Goal: Task Accomplishment & Management: Manage account settings

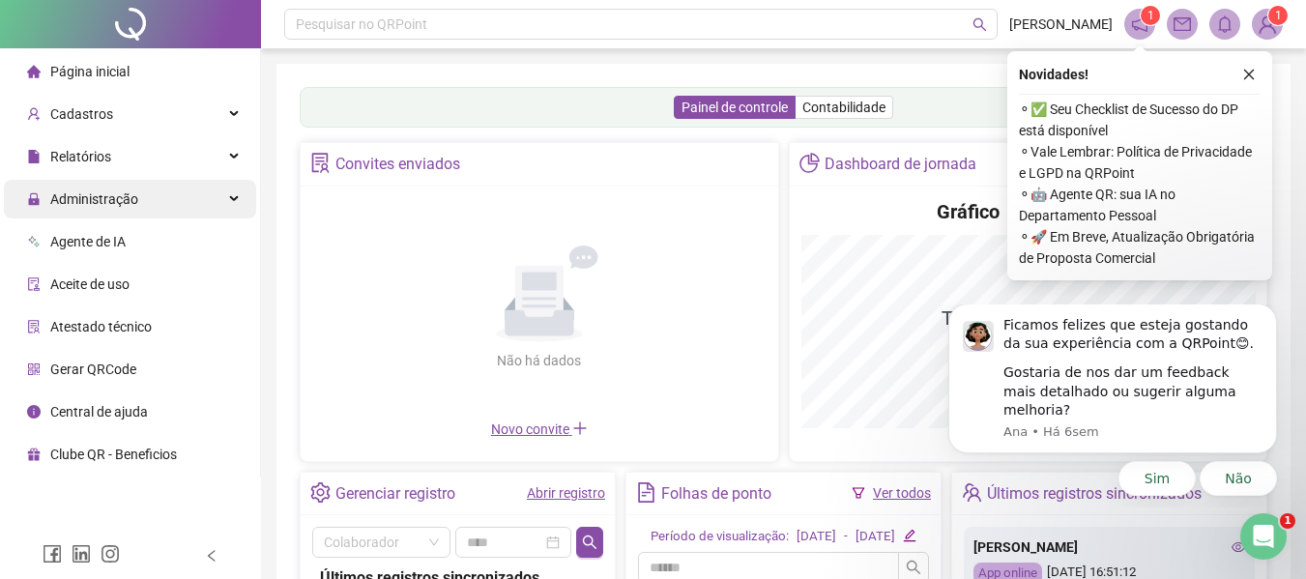
click at [115, 187] on span "Administração" at bounding box center [82, 199] width 111 height 39
click at [99, 199] on span "Administração" at bounding box center [94, 198] width 88 height 15
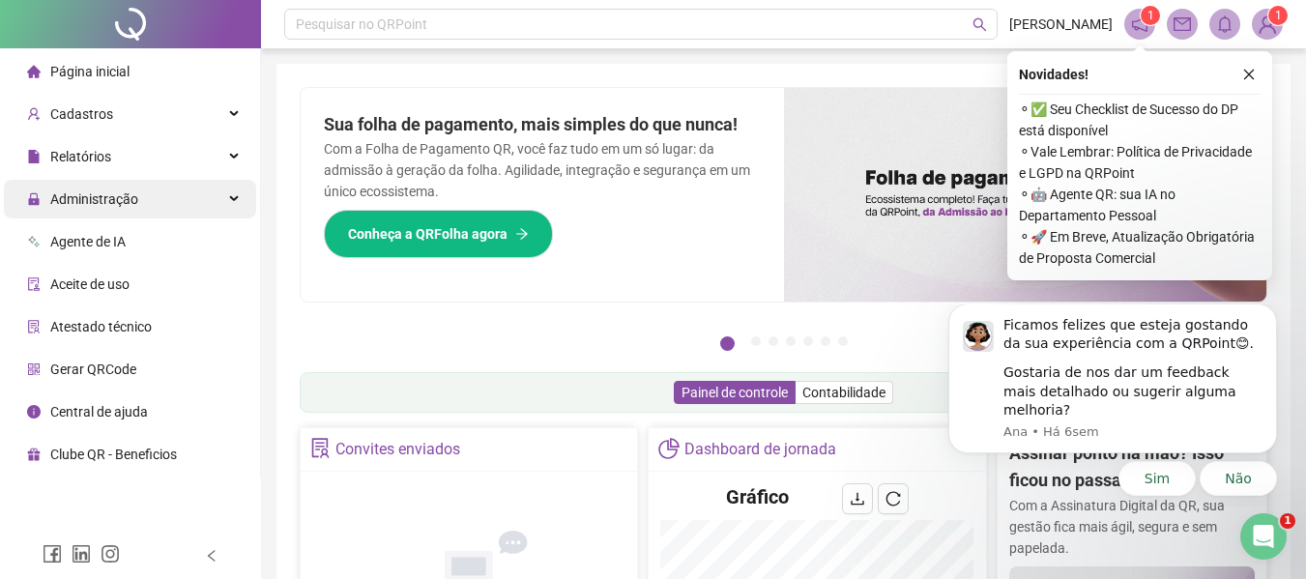
click at [117, 200] on span "Administração" at bounding box center [94, 198] width 88 height 15
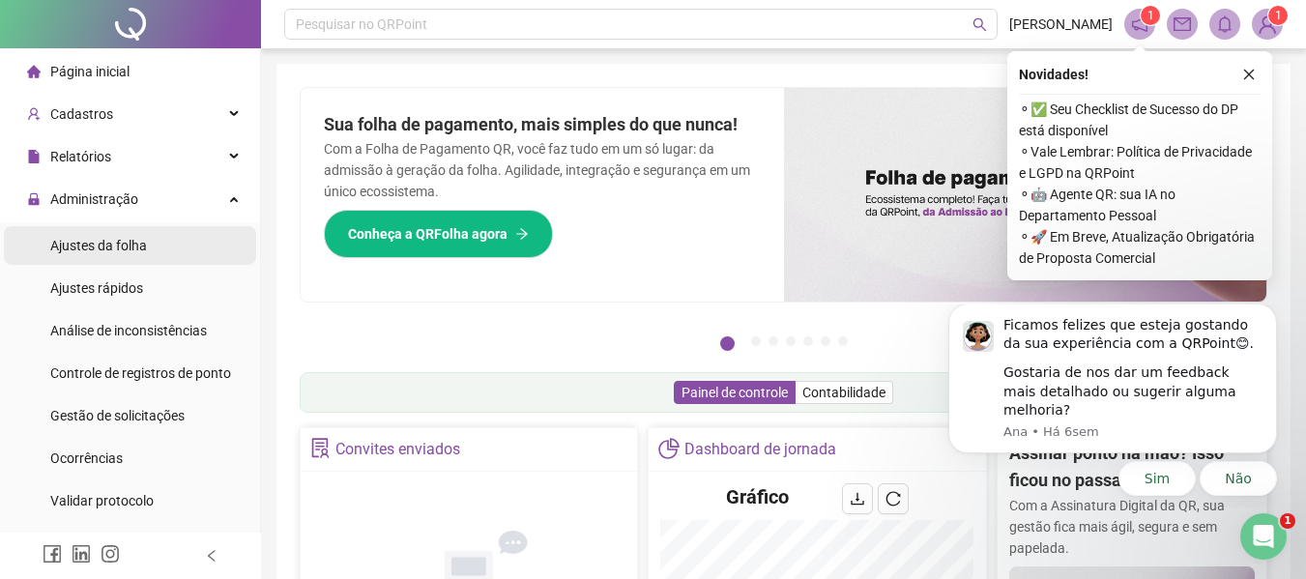
click at [118, 245] on span "Ajustes da folha" at bounding box center [98, 245] width 97 height 15
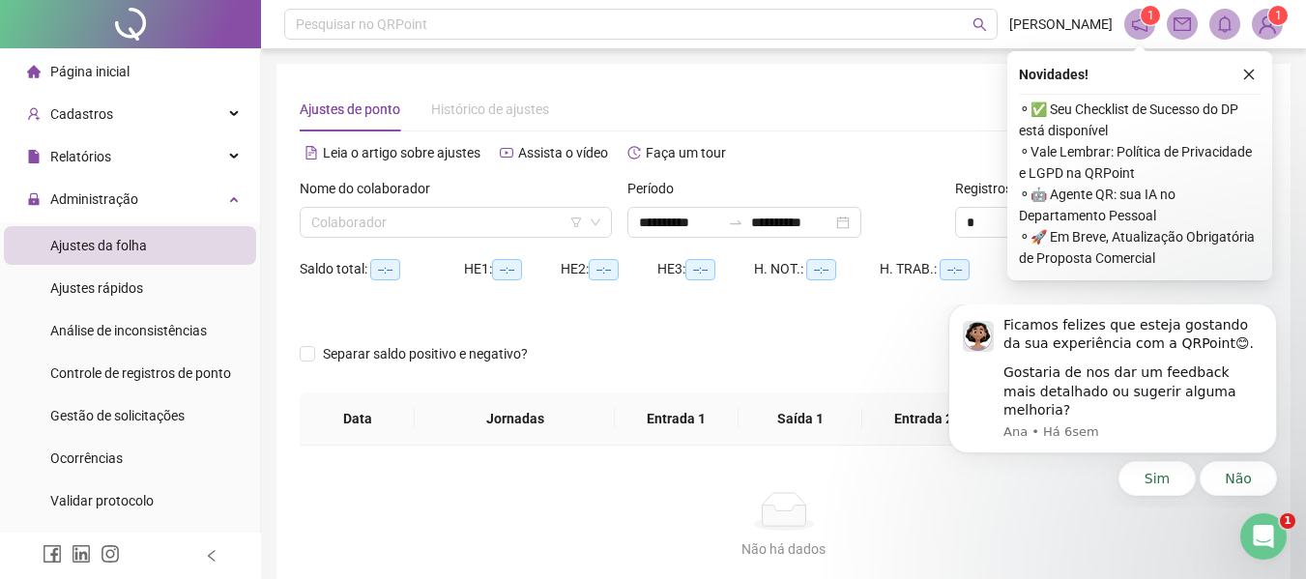
type input "**********"
click at [405, 221] on input "search" at bounding box center [447, 222] width 272 height 29
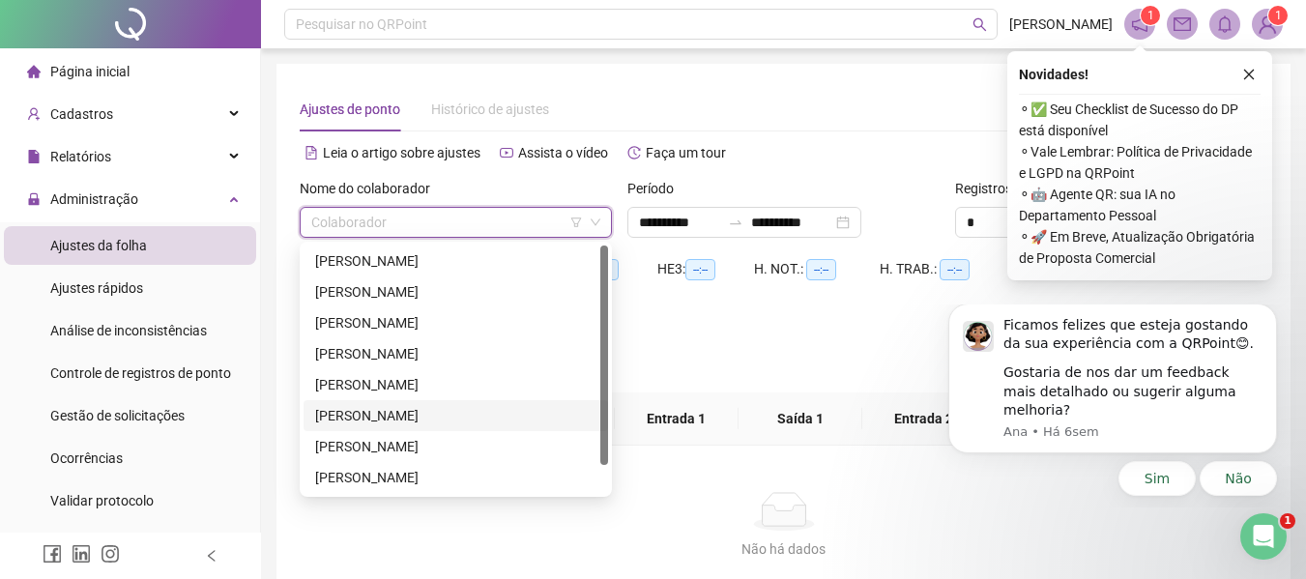
scroll to position [31, 0]
click at [372, 479] on div "[PERSON_NAME]" at bounding box center [455, 477] width 281 height 21
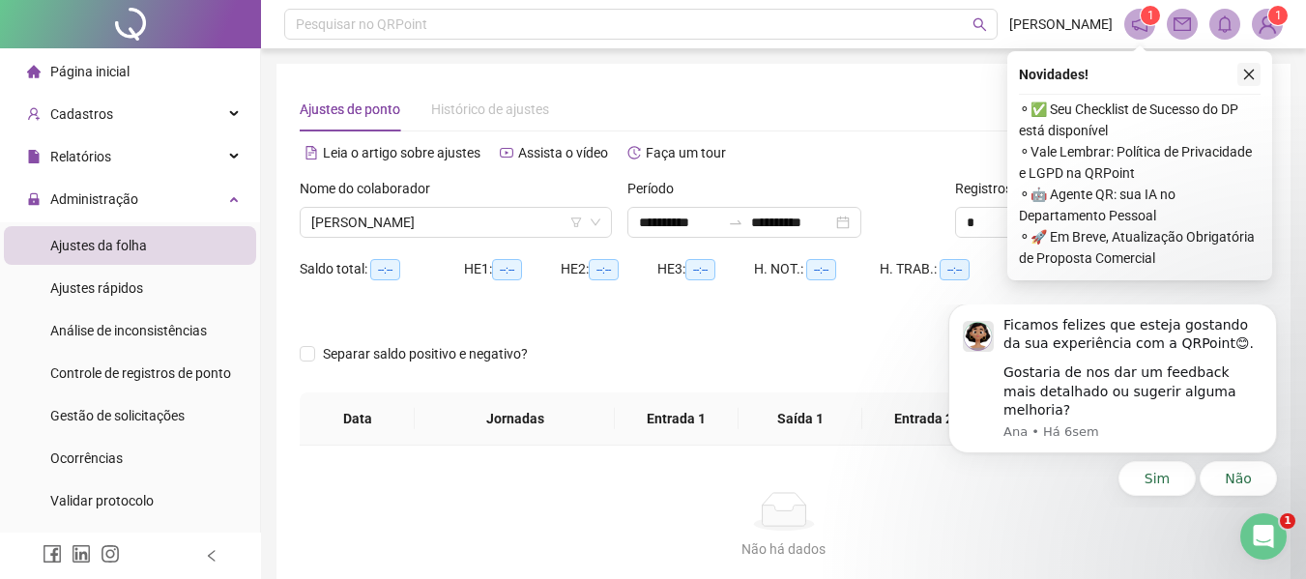
click at [1254, 69] on icon "close" at bounding box center [1249, 75] width 14 height 14
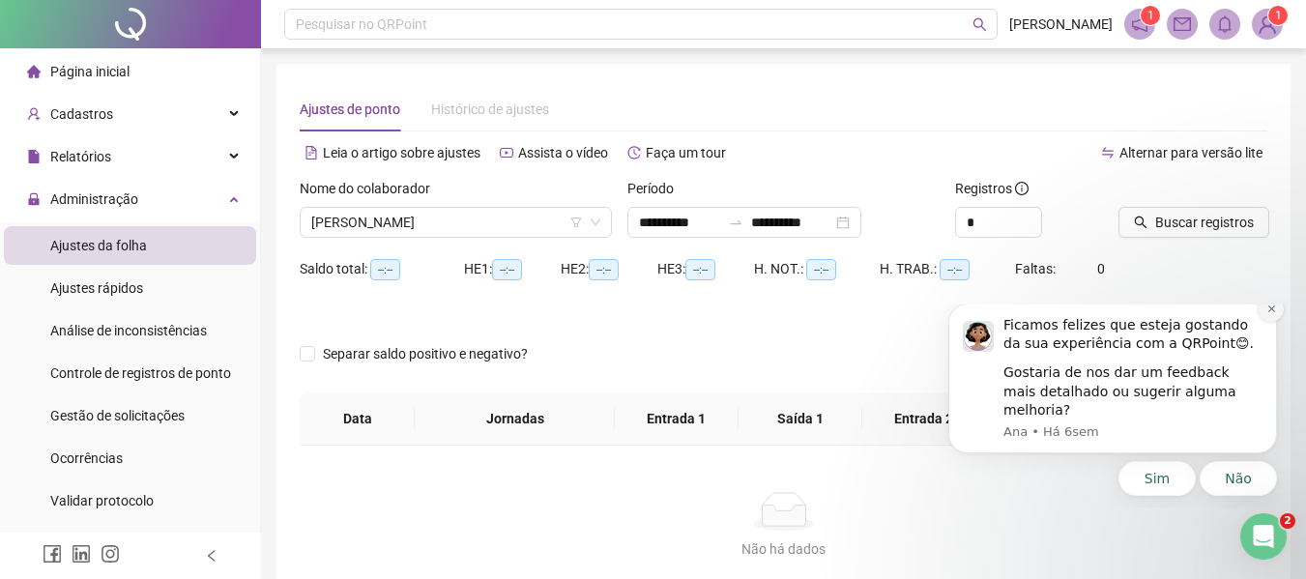
click at [1266, 314] on icon "Dismiss notification" at bounding box center [1271, 308] width 11 height 11
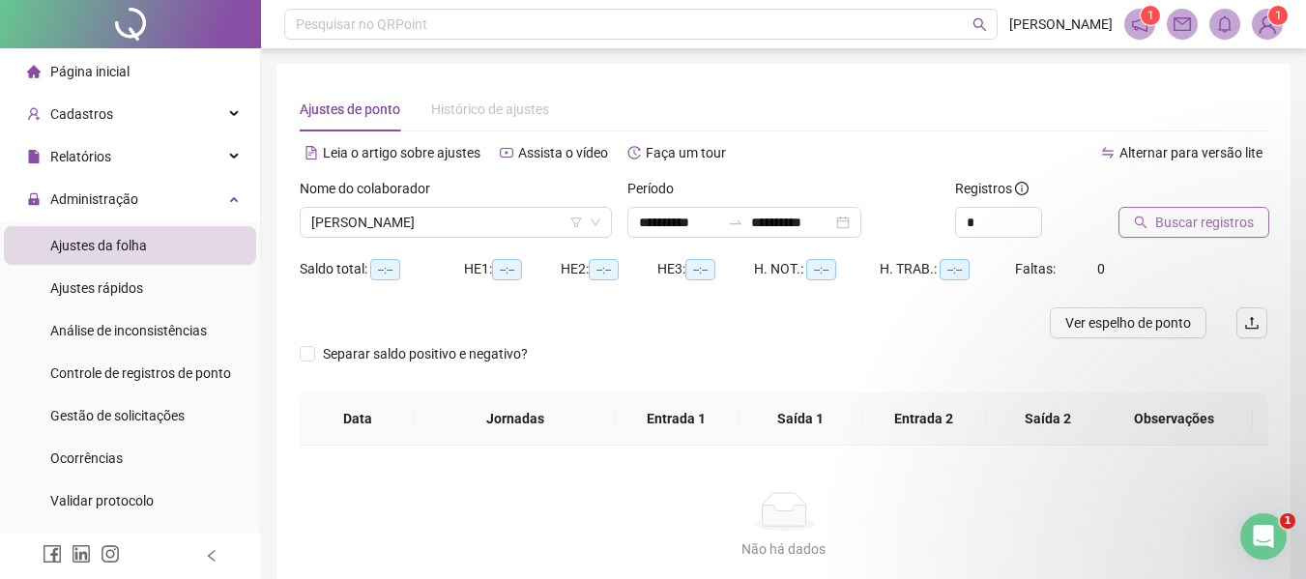
click at [1175, 220] on span "Buscar registros" at bounding box center [1204, 222] width 99 height 21
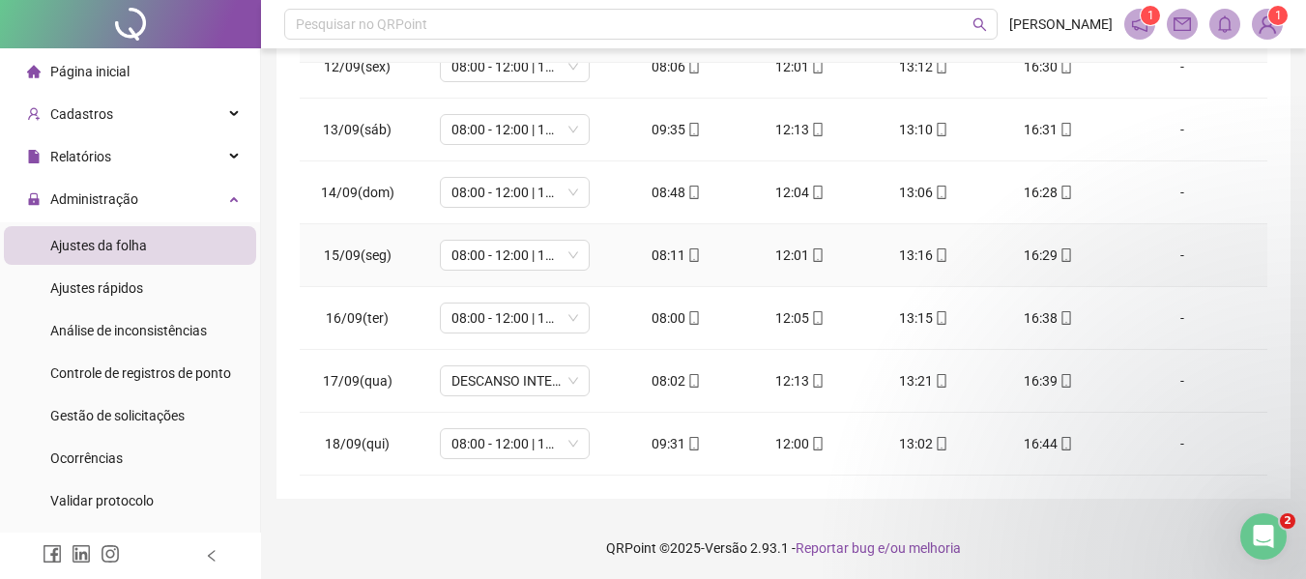
scroll to position [386, 0]
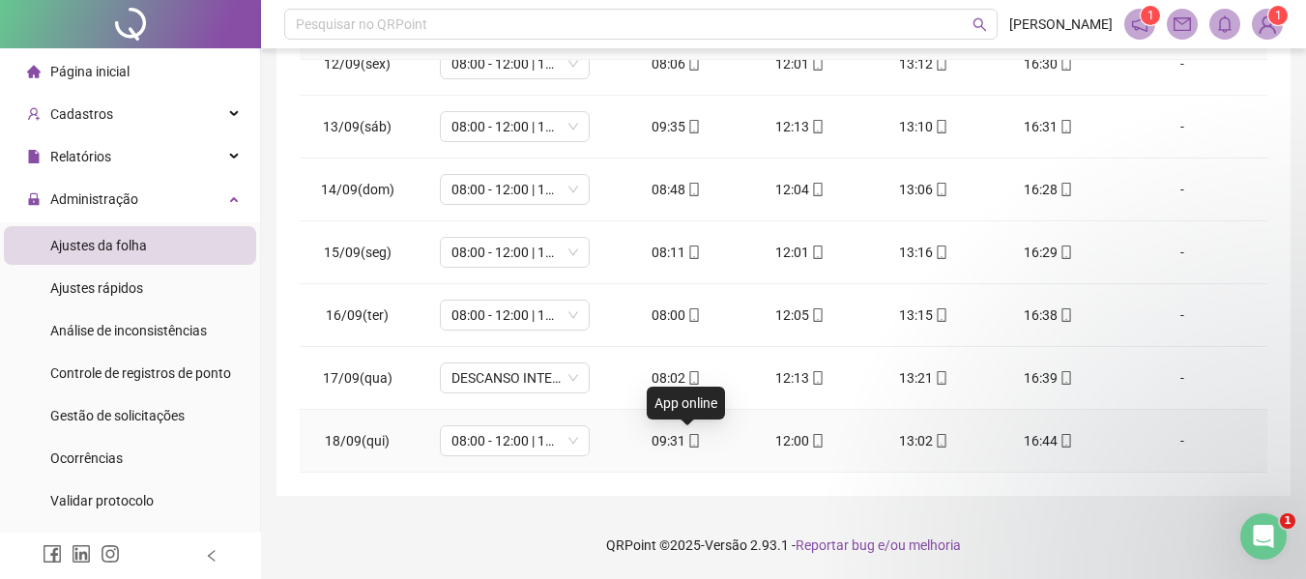
click at [688, 441] on icon "mobile" at bounding box center [694, 441] width 14 height 14
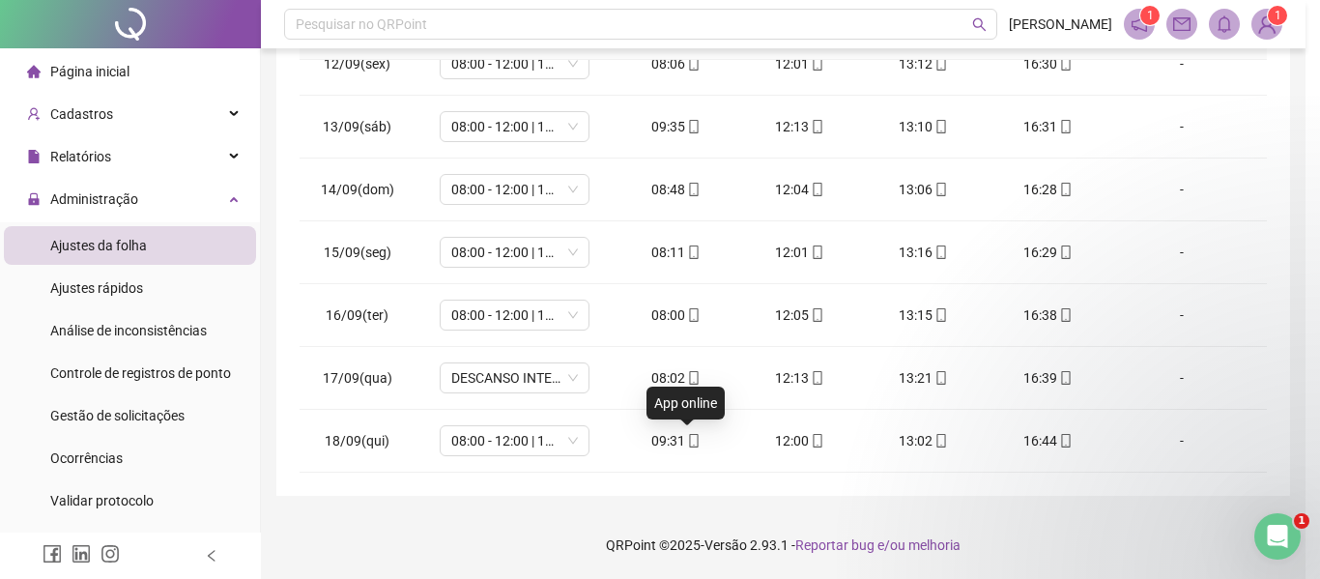
type input "**********"
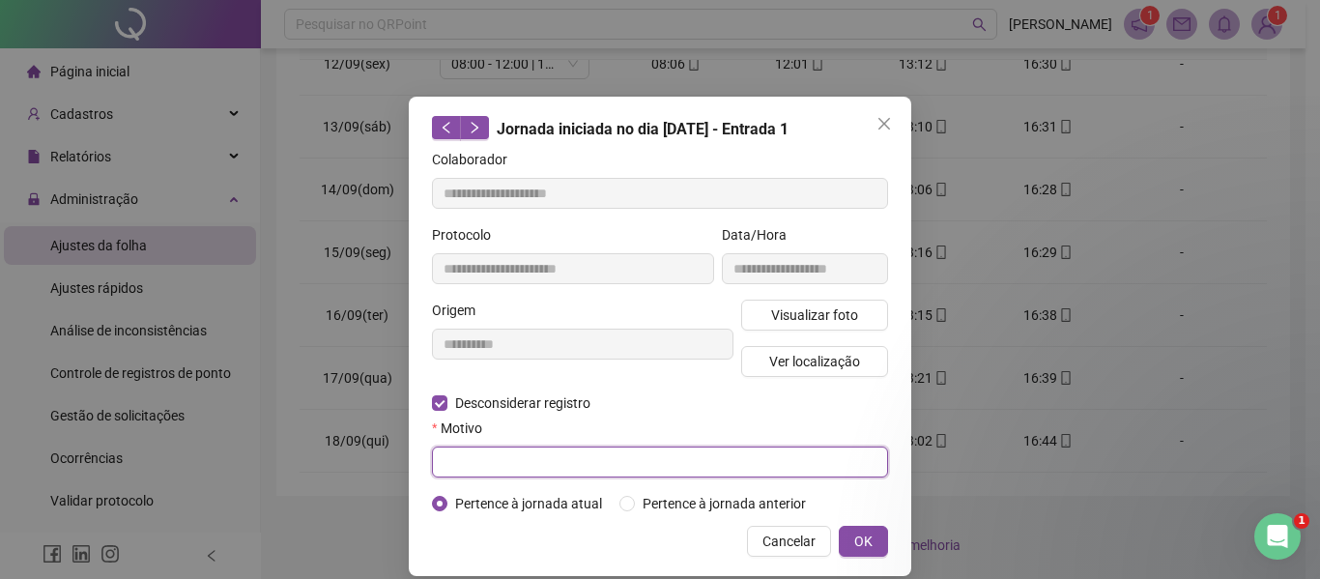
click at [443, 458] on input "text" at bounding box center [660, 461] width 456 height 31
type input "**********"
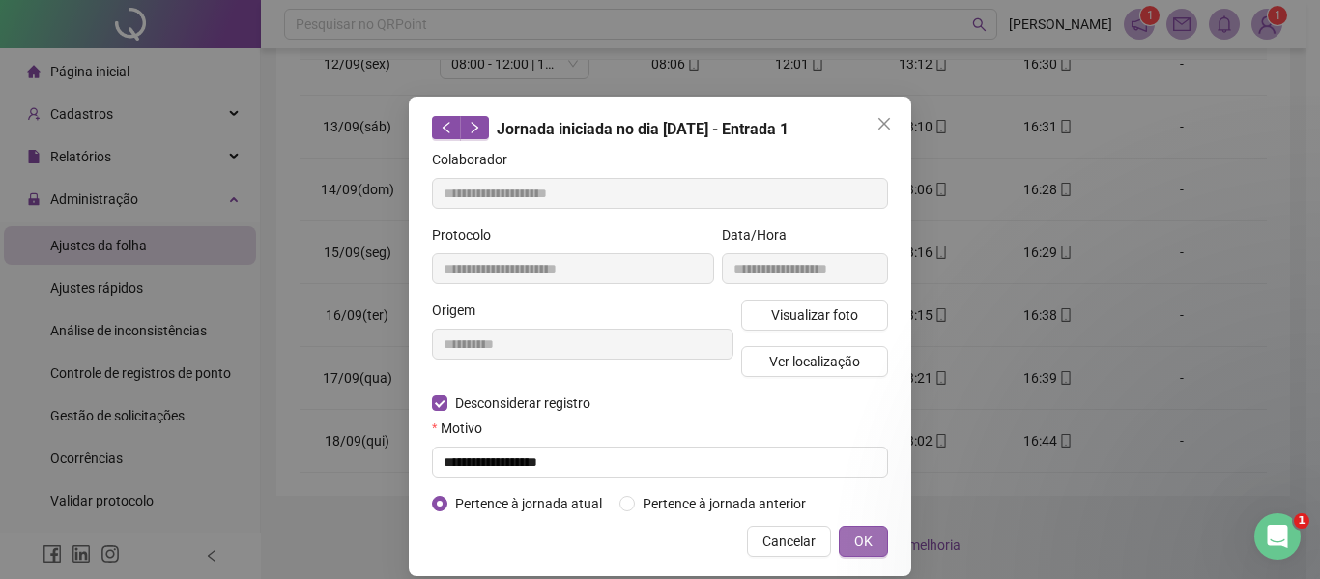
click at [860, 542] on span "OK" at bounding box center [863, 541] width 18 height 21
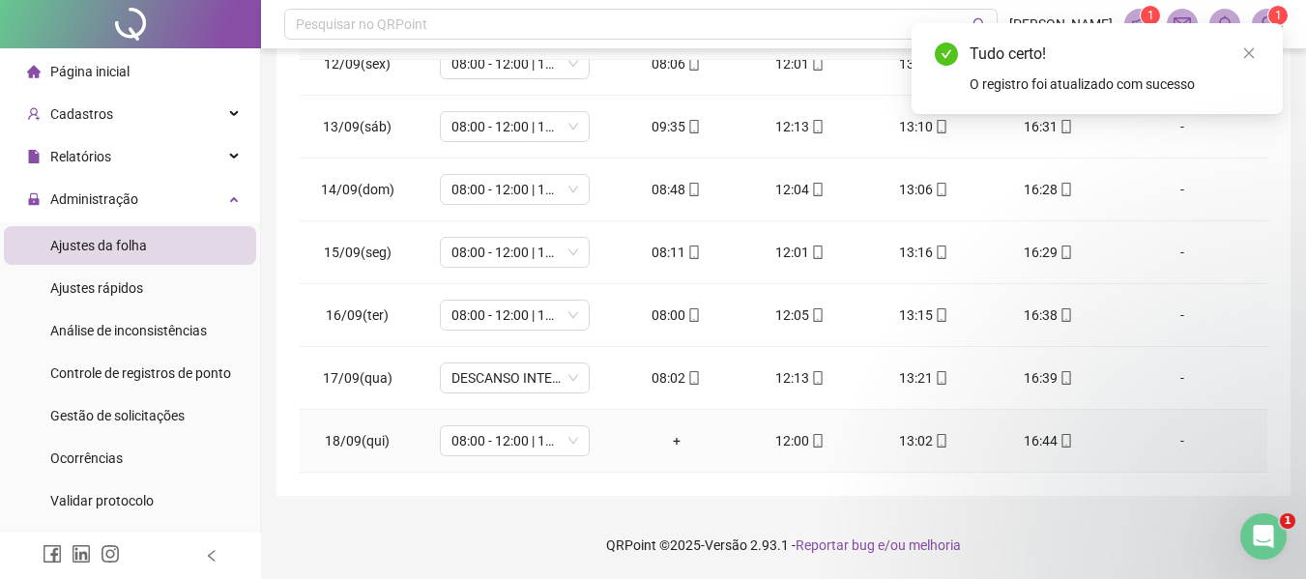
click at [673, 439] on div "+" at bounding box center [676, 440] width 93 height 21
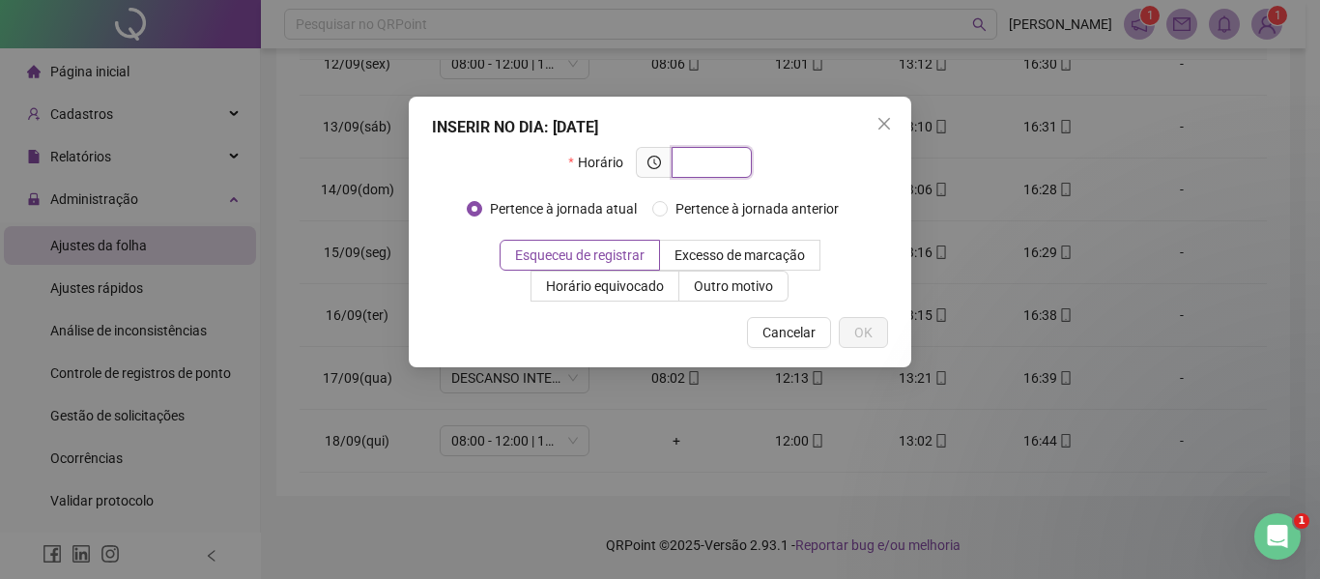
click at [702, 158] on input "text" at bounding box center [709, 162] width 53 height 21
type input "*****"
click at [860, 341] on span "OK" at bounding box center [863, 332] width 18 height 21
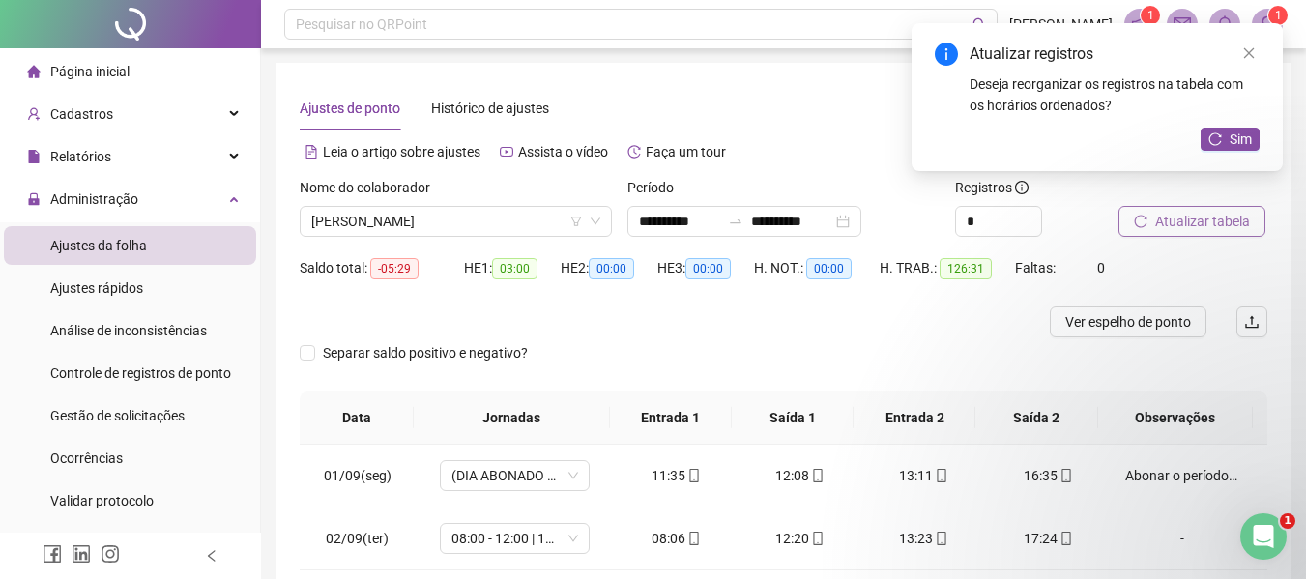
scroll to position [0, 0]
click at [462, 216] on span "[PERSON_NAME]" at bounding box center [455, 222] width 289 height 29
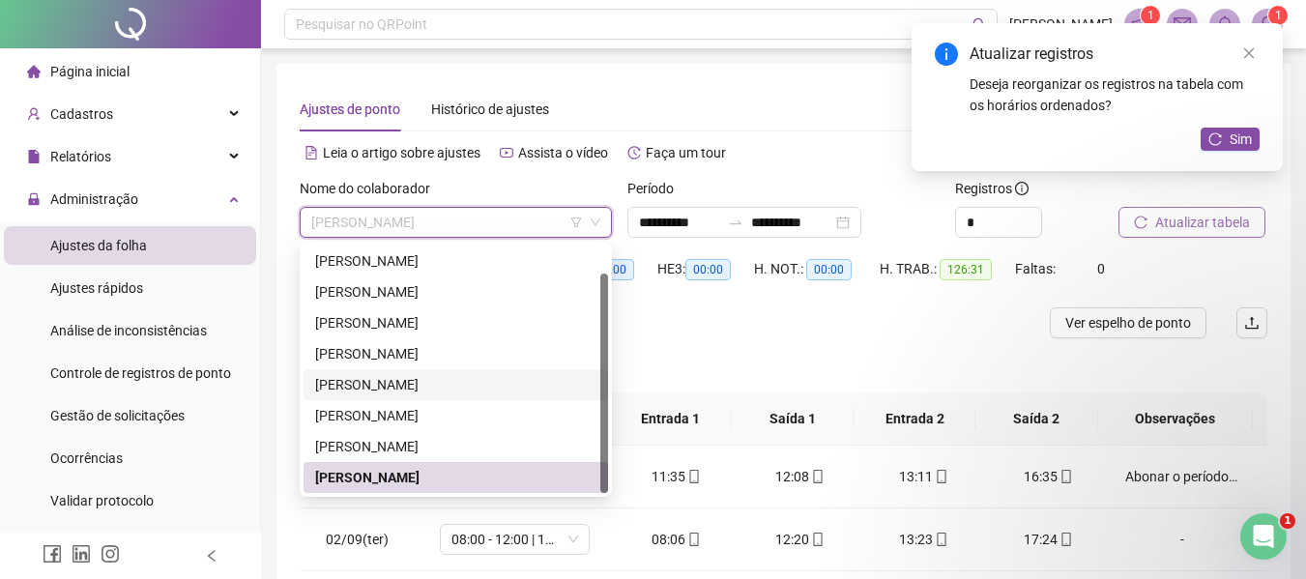
click at [379, 383] on div "[PERSON_NAME]" at bounding box center [455, 384] width 281 height 21
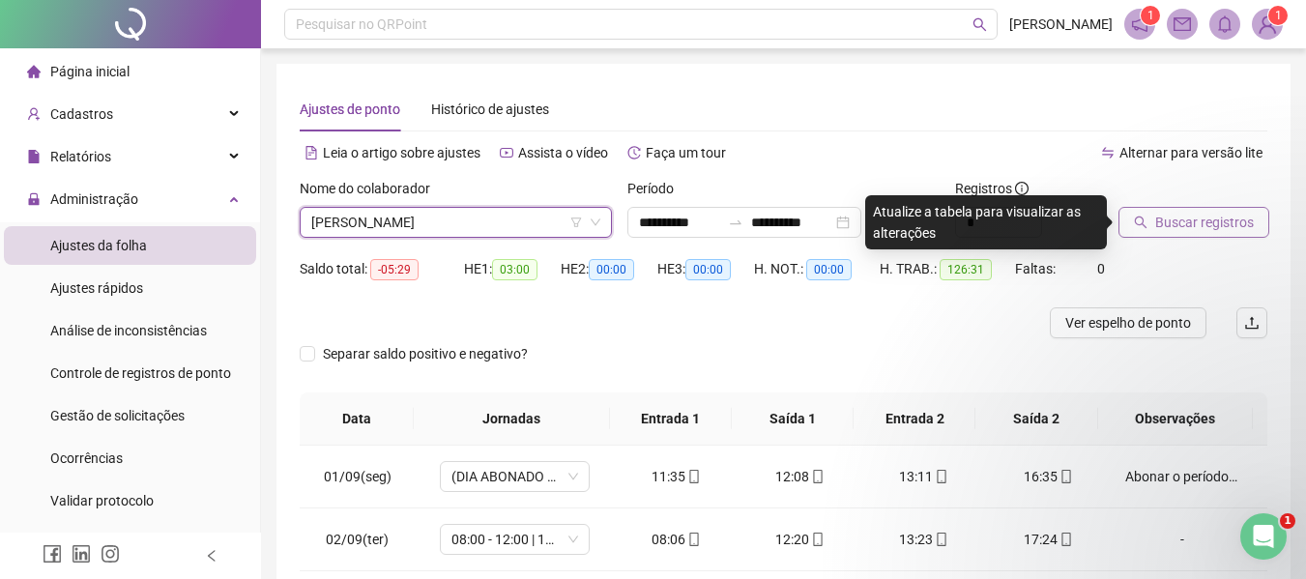
click at [1163, 217] on span "Buscar registros" at bounding box center [1204, 222] width 99 height 21
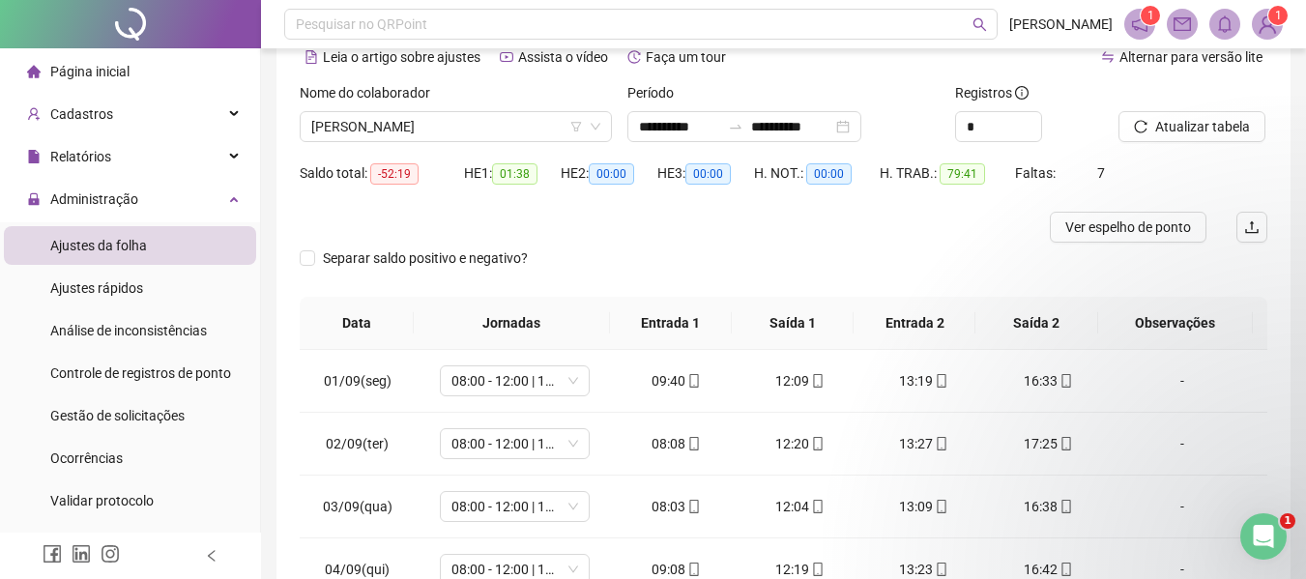
scroll to position [97, 0]
click at [692, 380] on icon "mobile" at bounding box center [694, 380] width 9 height 14
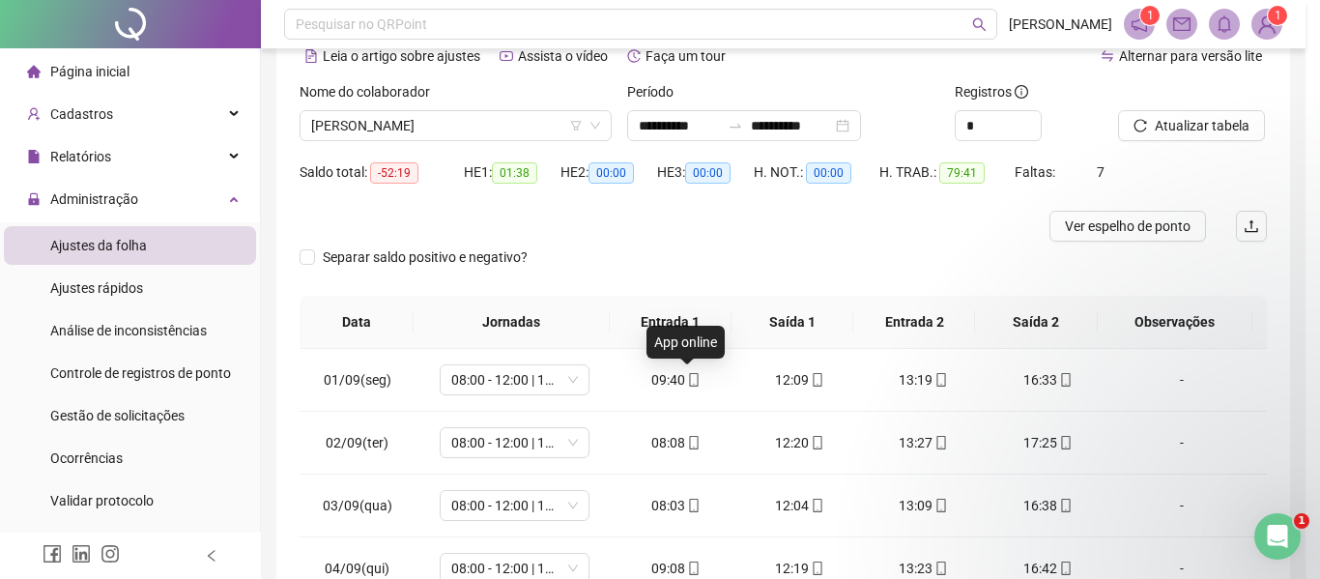
type input "**********"
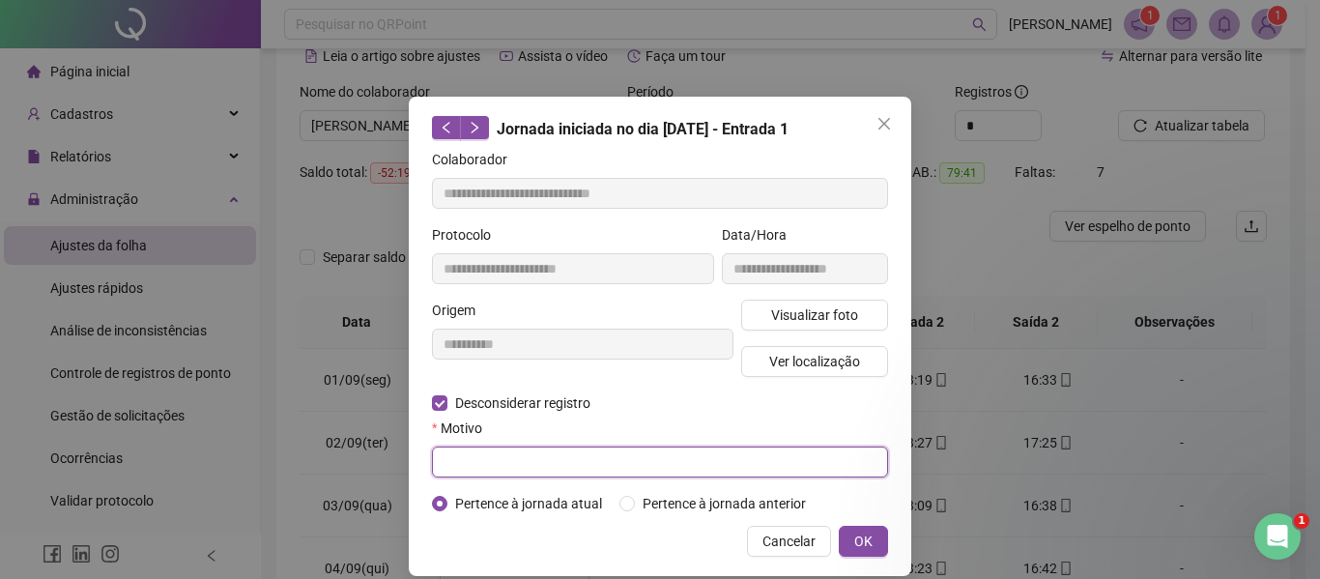
click at [446, 466] on input "text" at bounding box center [660, 461] width 456 height 31
type input "**********"
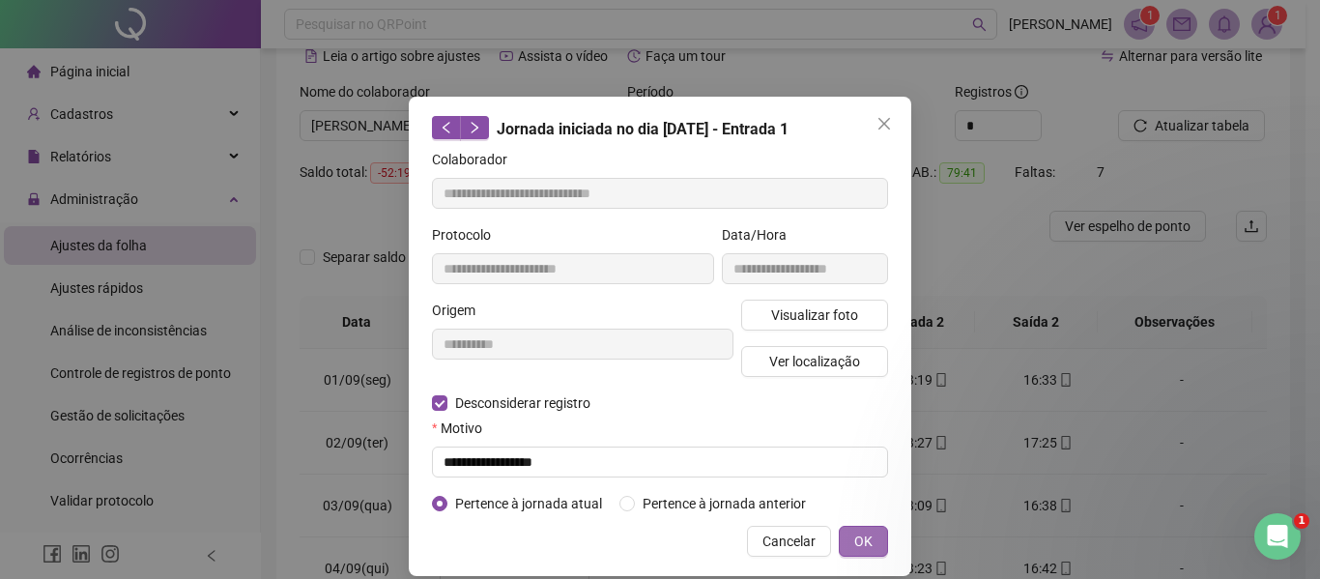
click at [861, 537] on span "OK" at bounding box center [863, 541] width 18 height 21
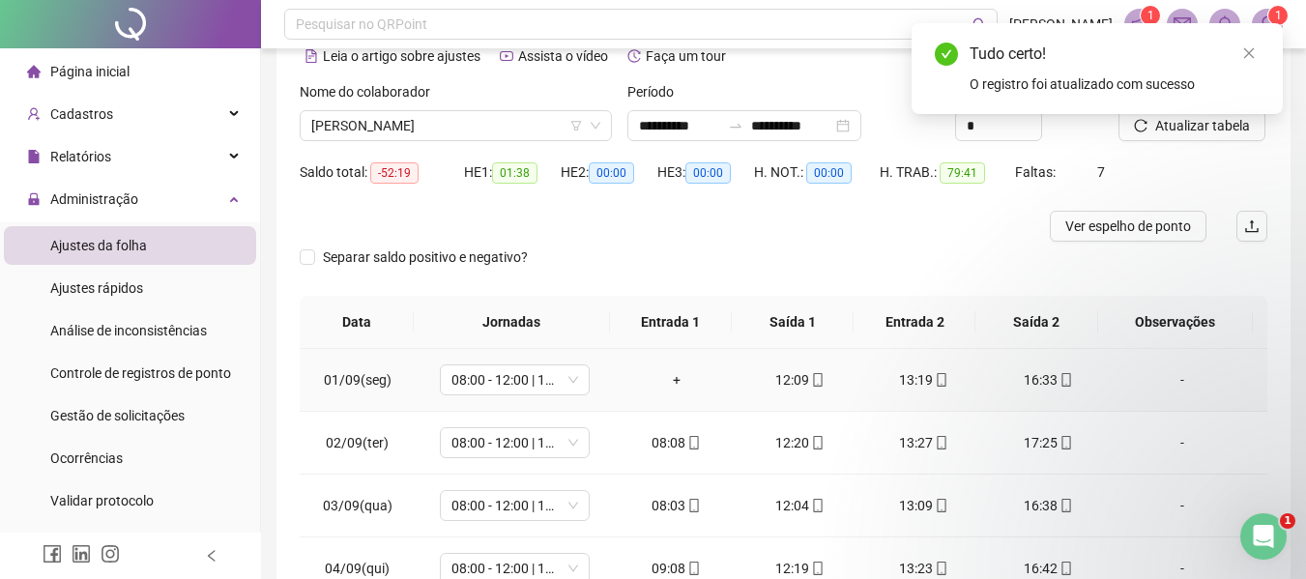
click at [670, 381] on div "+" at bounding box center [676, 379] width 93 height 21
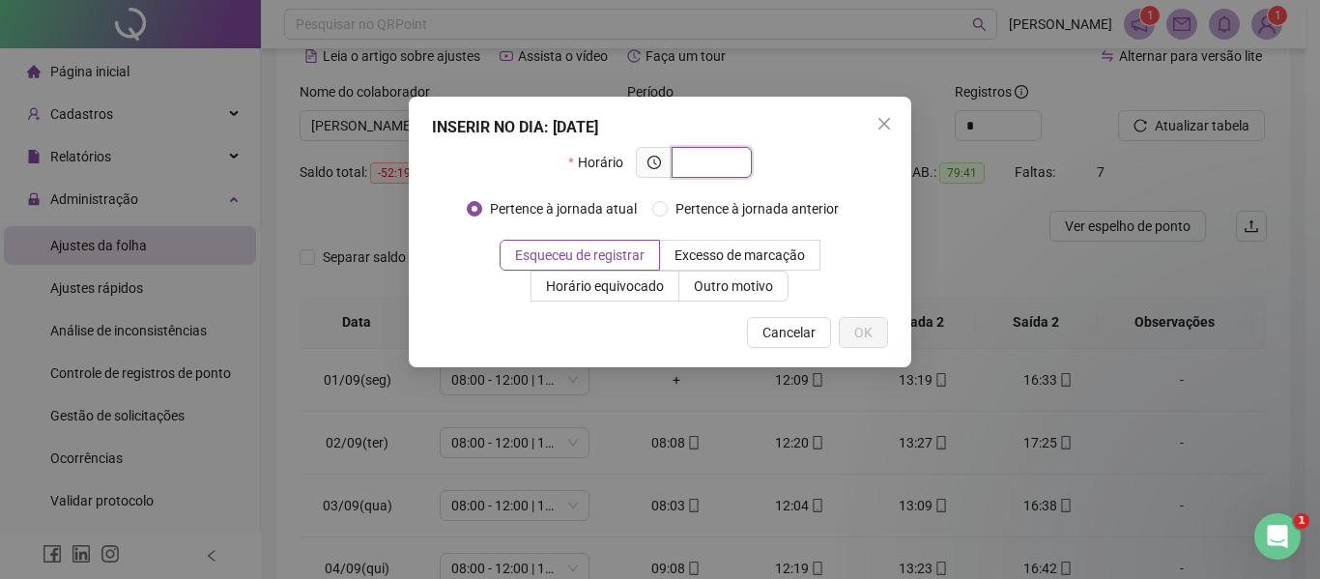
click at [708, 152] on input "text" at bounding box center [709, 162] width 53 height 21
type input "*****"
click at [857, 327] on span "OK" at bounding box center [863, 332] width 18 height 21
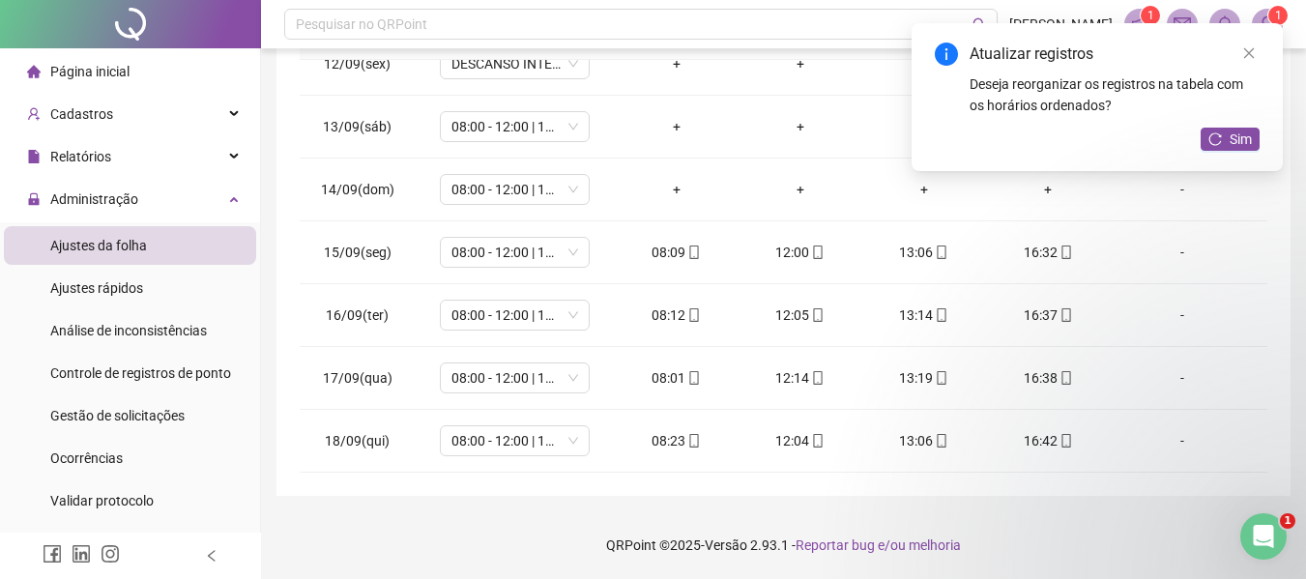
scroll to position [0, 0]
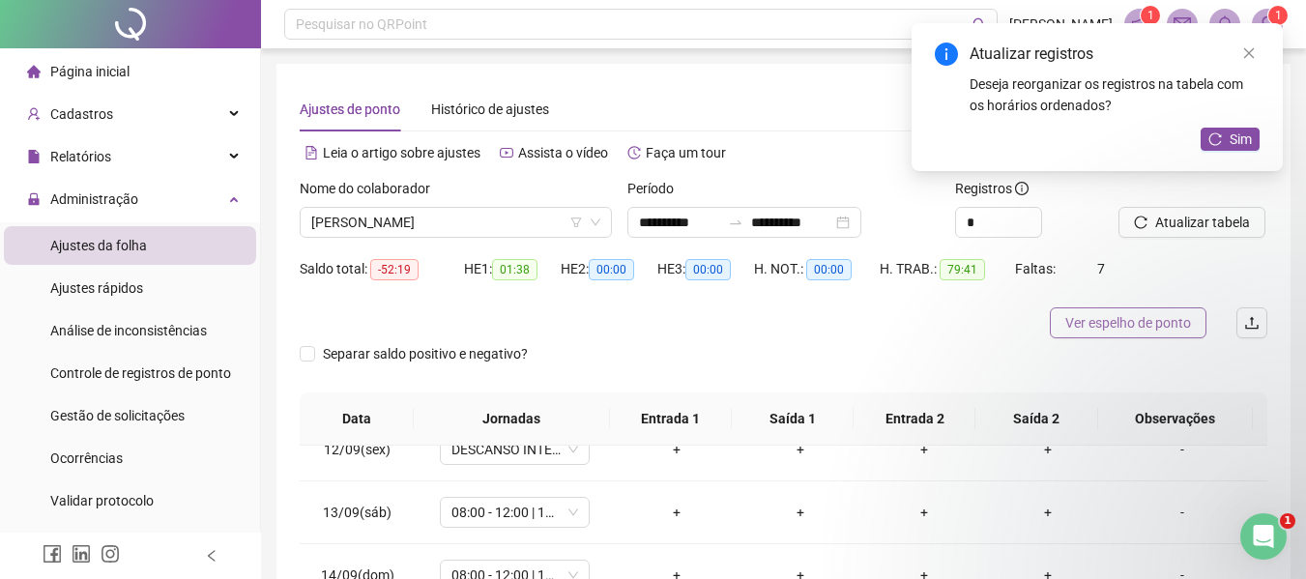
click at [1126, 324] on span "Ver espelho de ponto" at bounding box center [1128, 322] width 126 height 21
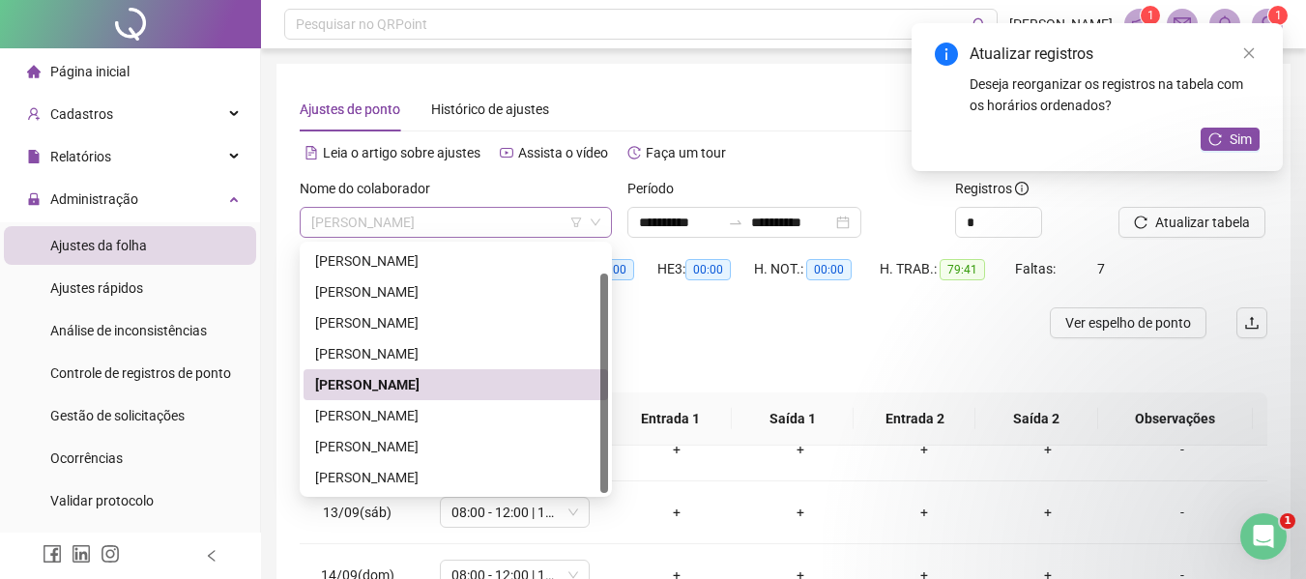
click at [560, 217] on span "[PERSON_NAME]" at bounding box center [455, 222] width 289 height 29
click at [433, 380] on div "[PERSON_NAME]" at bounding box center [455, 384] width 281 height 21
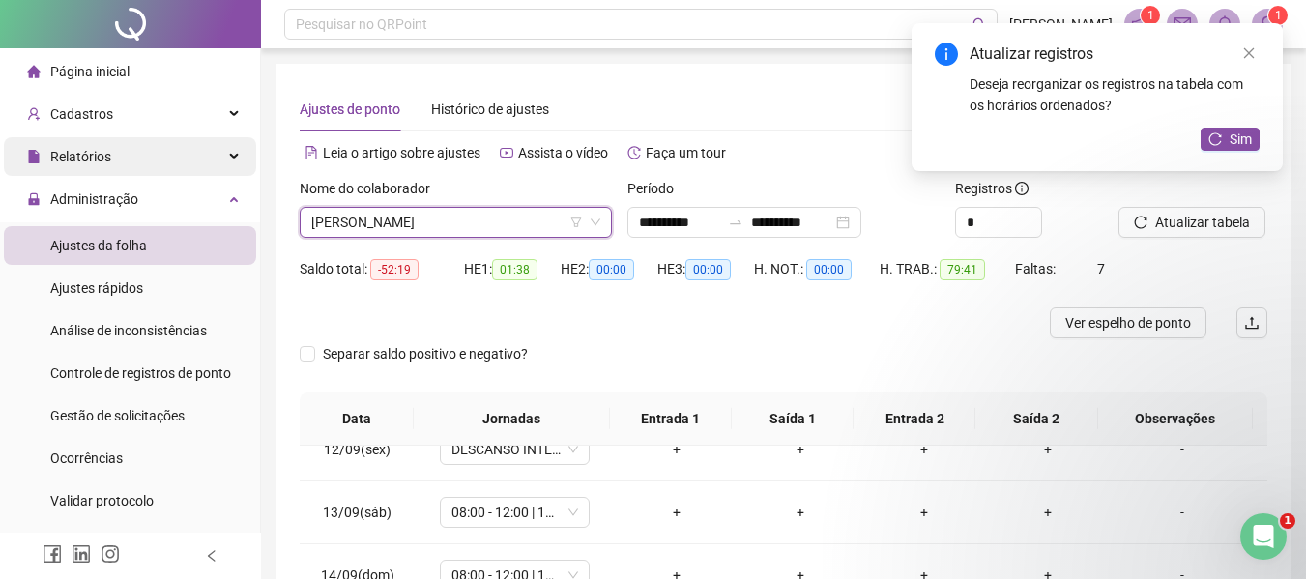
click at [85, 158] on span "Relatórios" at bounding box center [80, 156] width 61 height 15
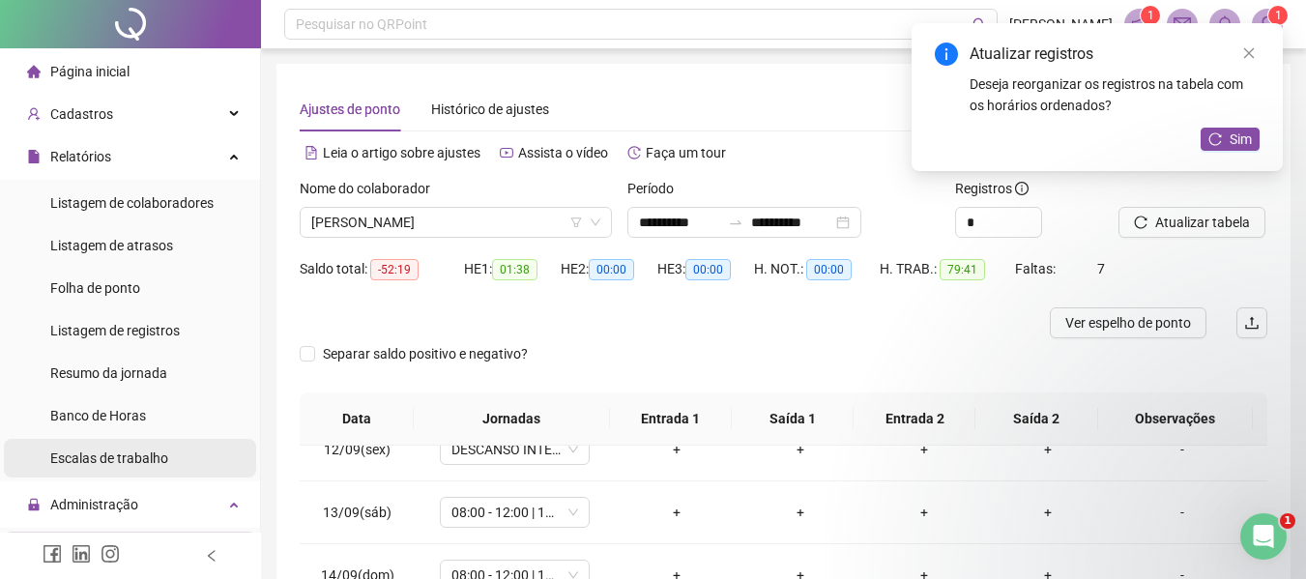
scroll to position [193, 0]
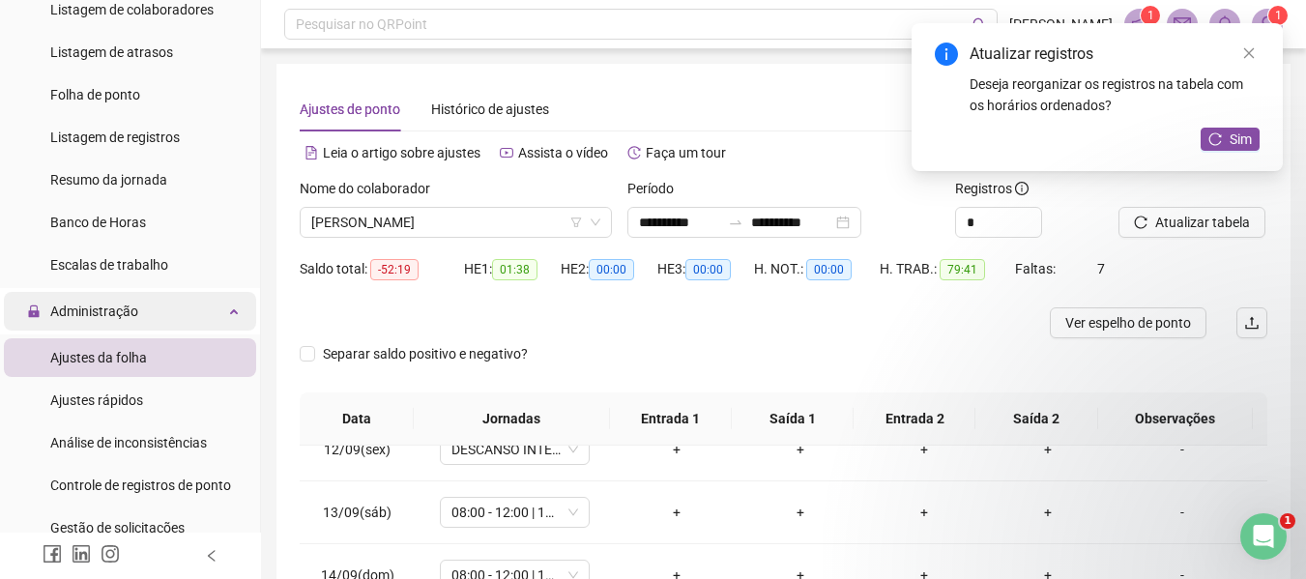
click at [92, 315] on span "Administração" at bounding box center [94, 310] width 88 height 15
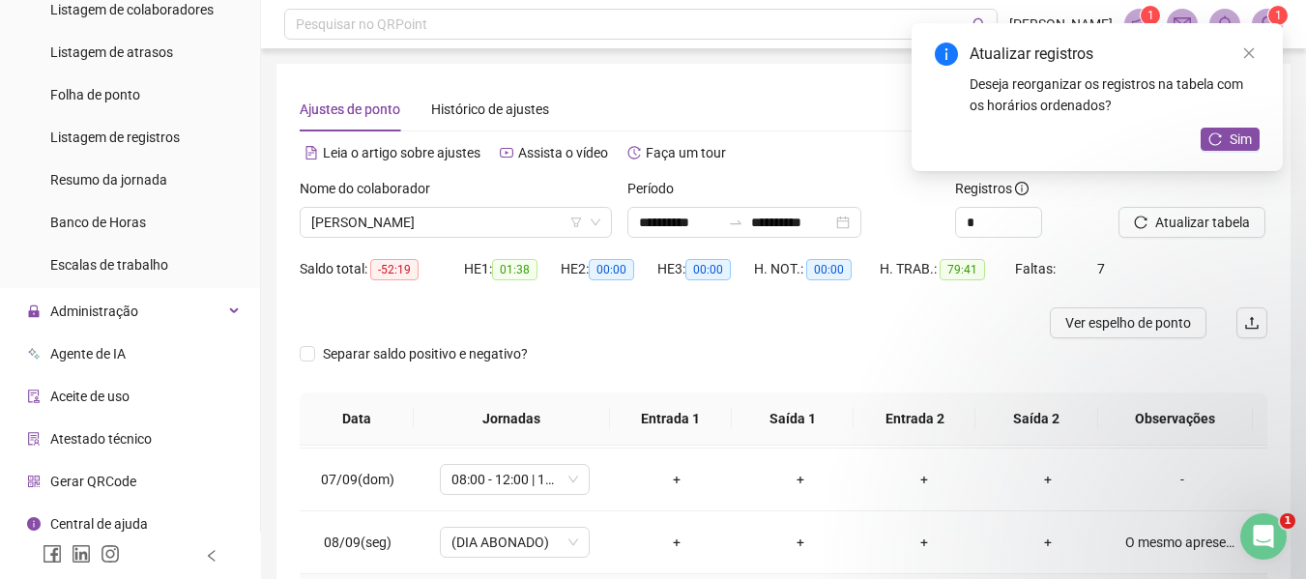
scroll to position [331, 0]
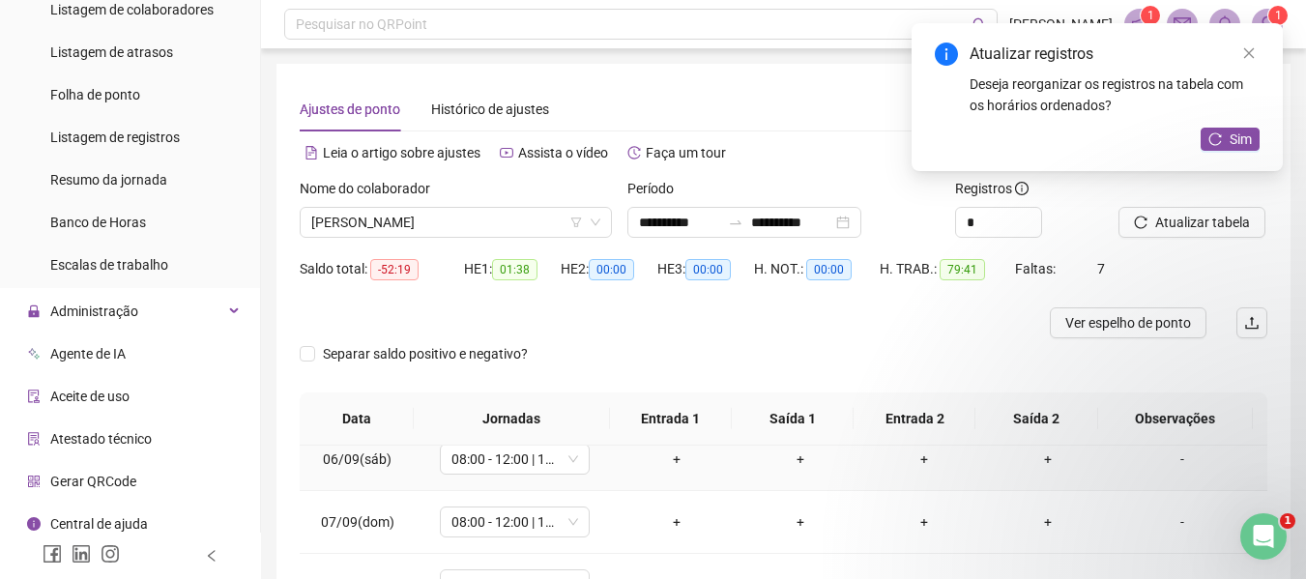
click at [1171, 463] on div "-" at bounding box center [1182, 458] width 114 height 21
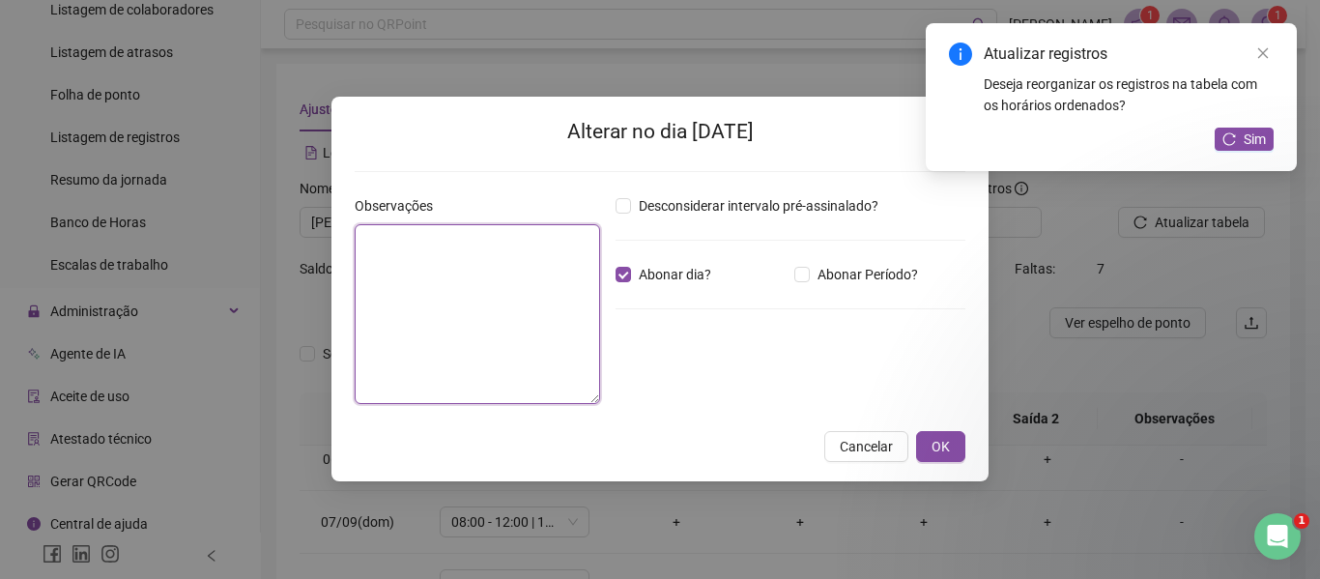
click at [446, 286] on textarea at bounding box center [477, 314] width 245 height 180
type textarea "*****"
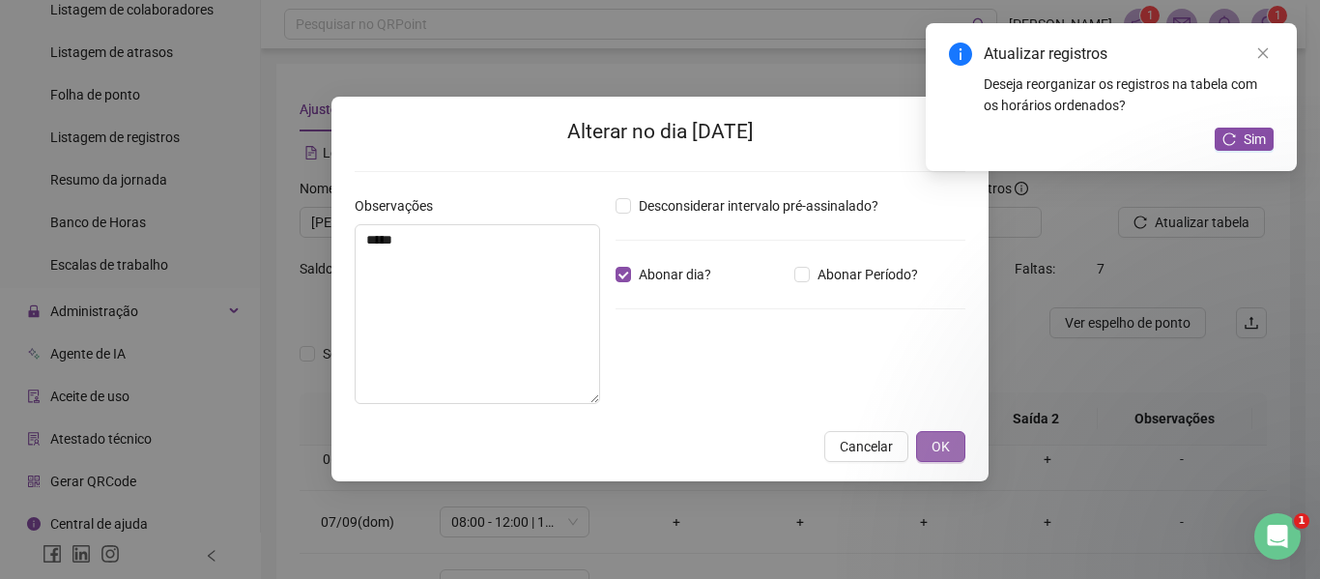
click at [946, 436] on span "OK" at bounding box center [941, 446] width 18 height 21
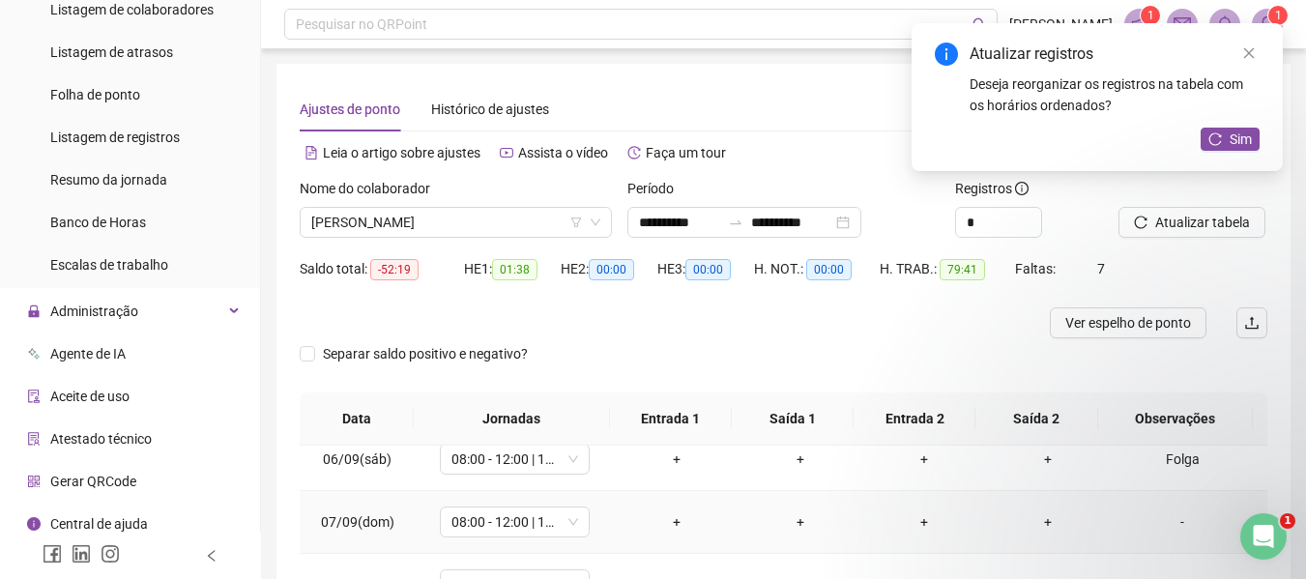
click at [1170, 528] on div "-" at bounding box center [1182, 521] width 114 height 21
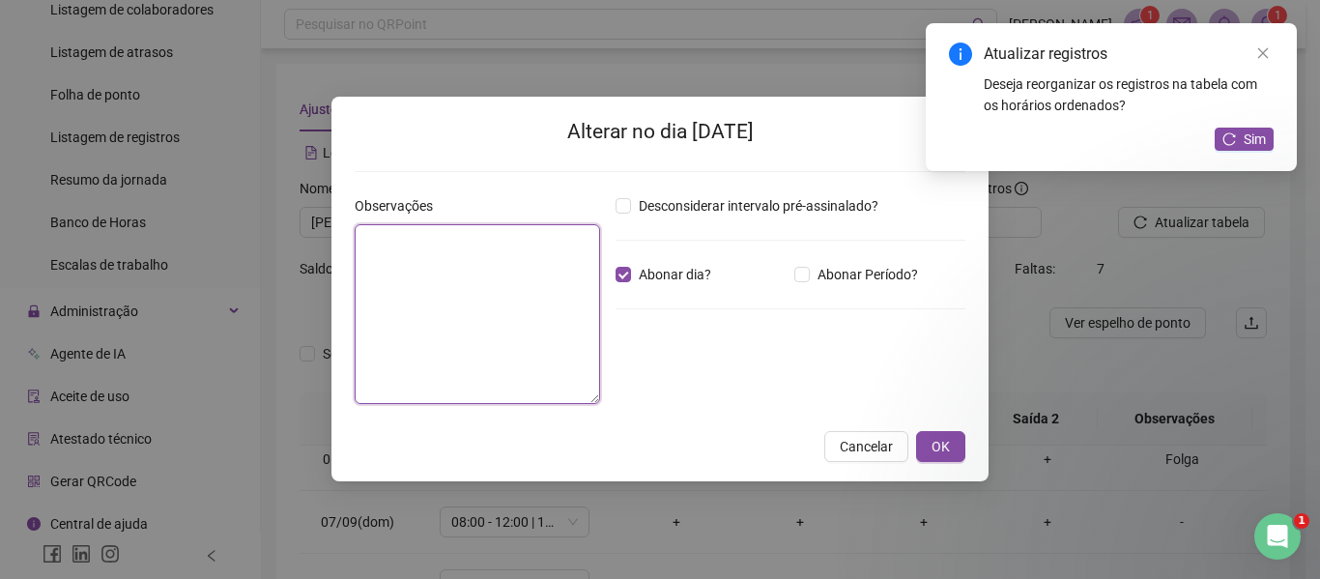
click at [382, 280] on textarea at bounding box center [477, 314] width 245 height 180
type textarea "*****"
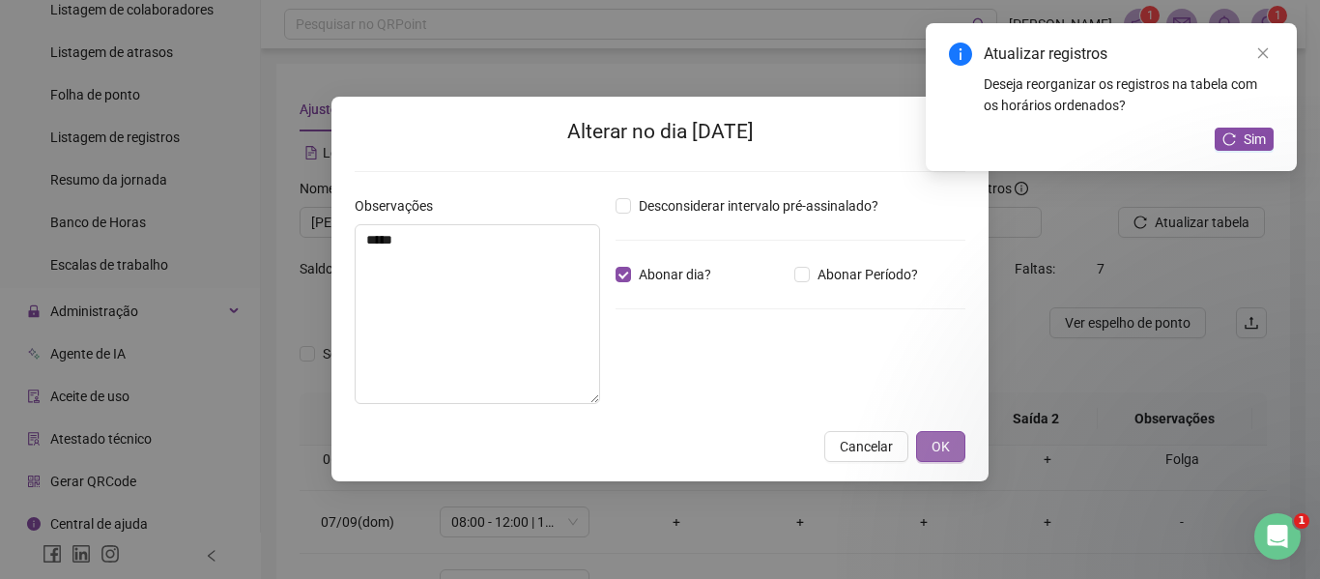
click at [933, 442] on span "OK" at bounding box center [941, 446] width 18 height 21
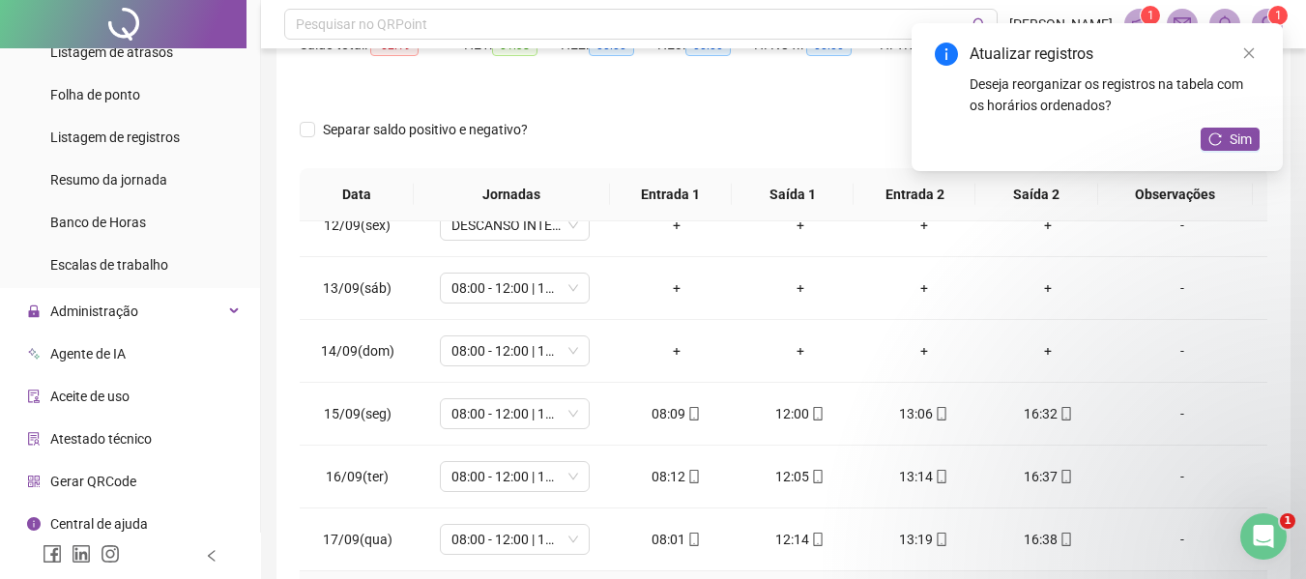
scroll to position [0, 0]
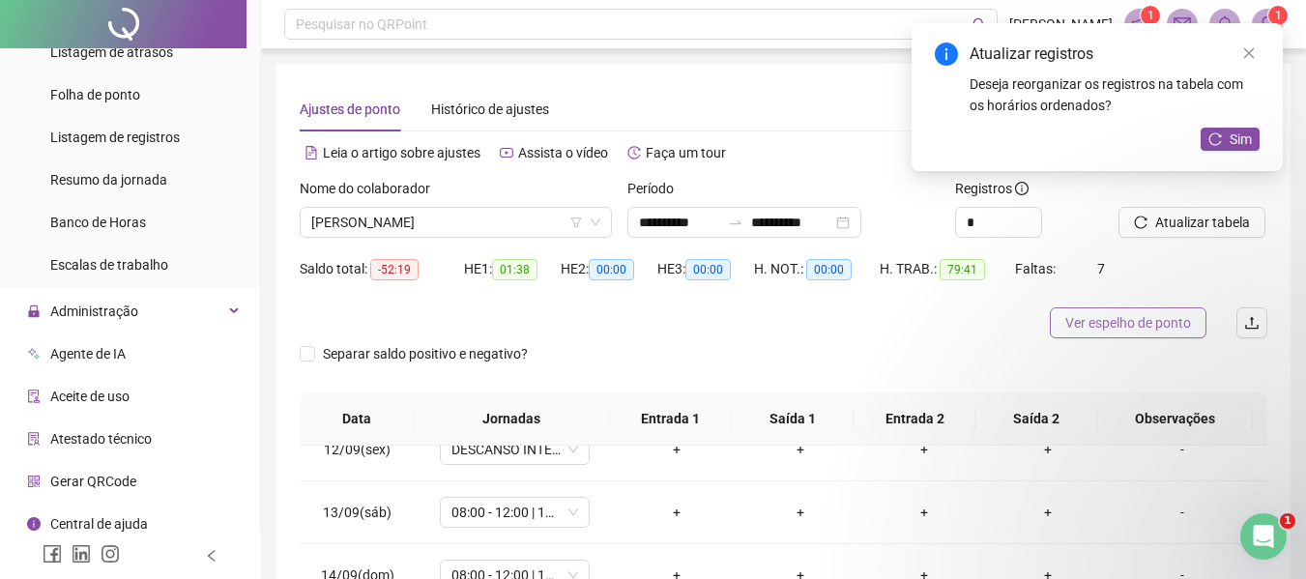
click at [1155, 321] on span "Ver espelho de ponto" at bounding box center [1128, 322] width 126 height 21
click at [399, 233] on span "[PERSON_NAME]" at bounding box center [455, 222] width 289 height 29
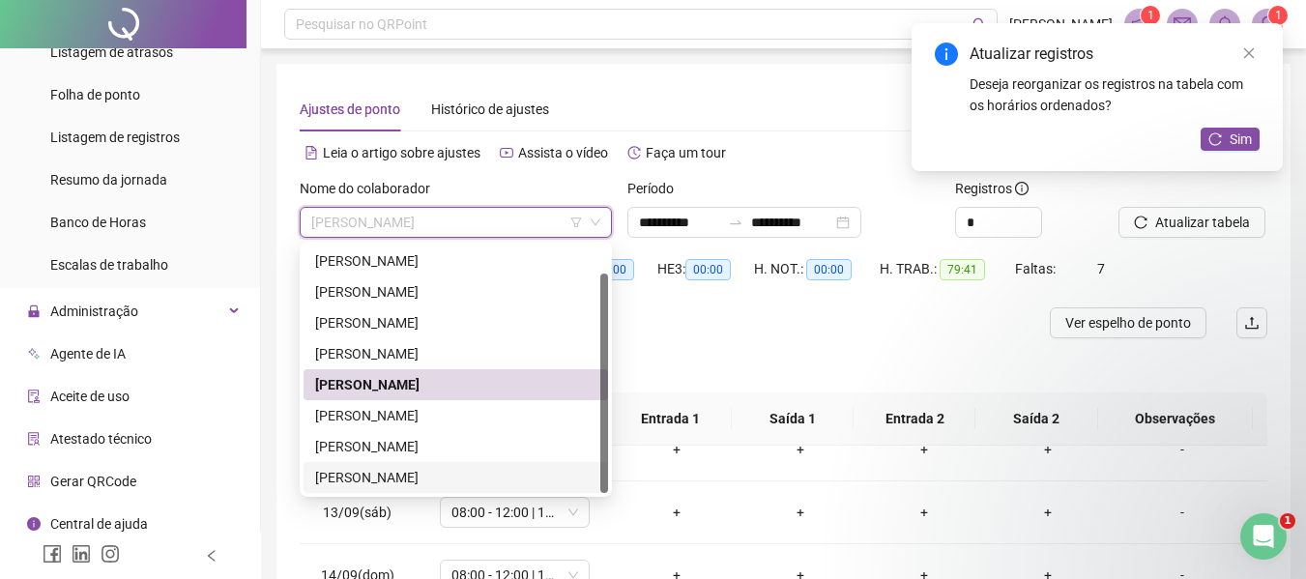
click at [366, 477] on div "[PERSON_NAME]" at bounding box center [455, 477] width 281 height 21
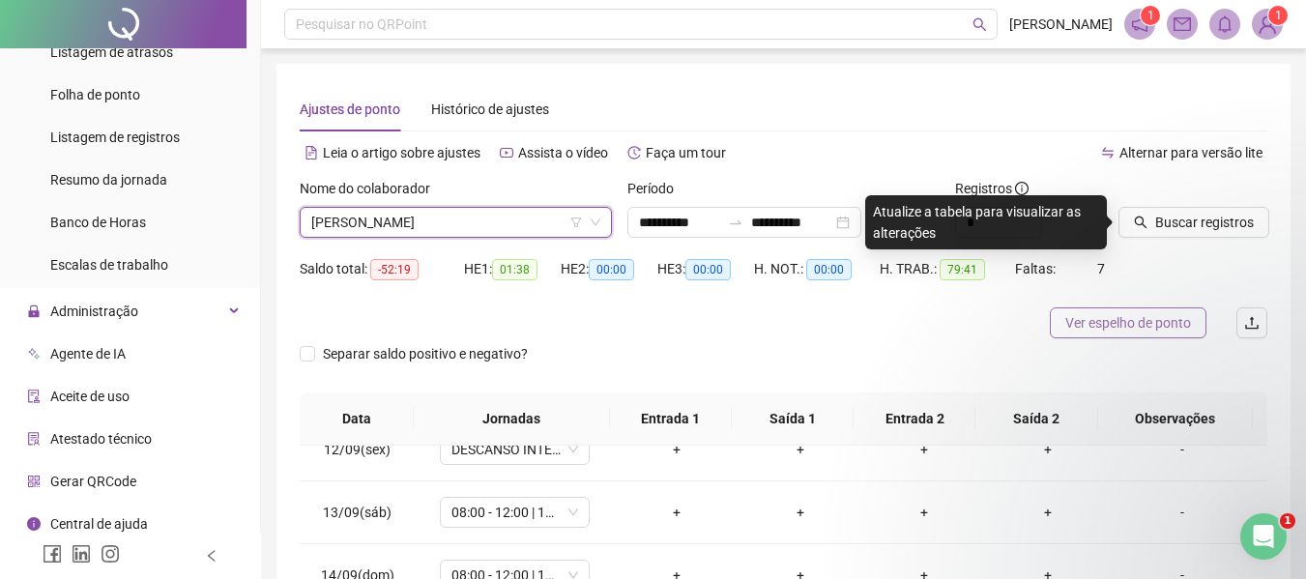
click at [1084, 327] on span "Ver espelho de ponto" at bounding box center [1128, 322] width 126 height 21
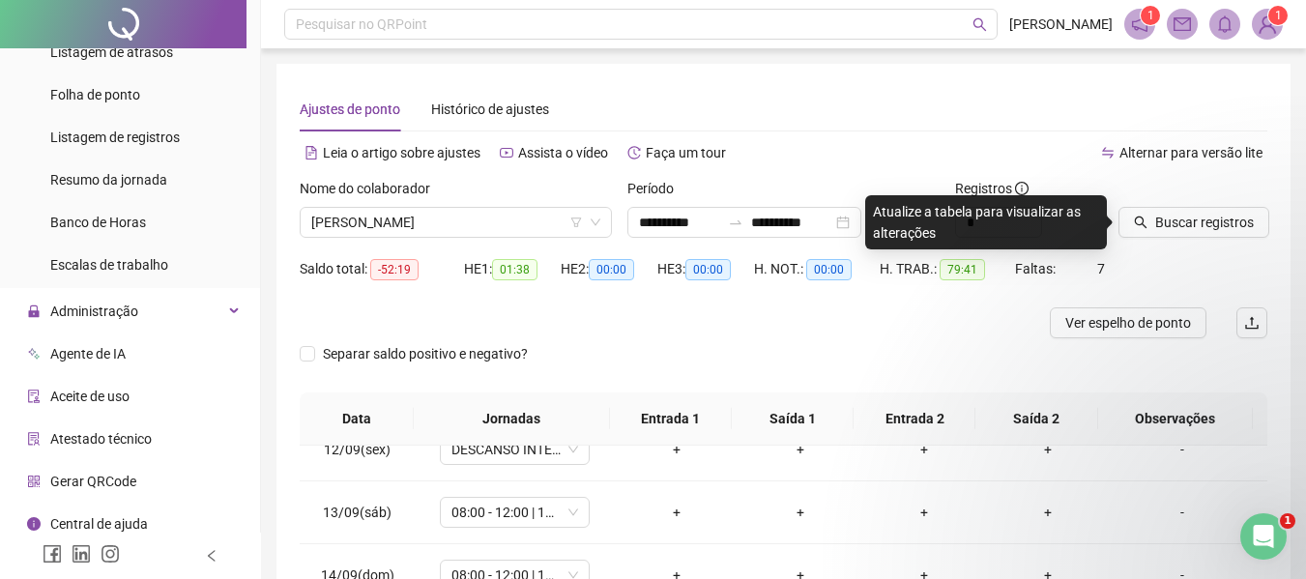
click at [929, 359] on div "Separar saldo positivo e negativo?" at bounding box center [783, 365] width 967 height 54
click at [1195, 224] on span "Buscar registros" at bounding box center [1204, 222] width 99 height 21
